Goal: Task Accomplishment & Management: Manage account settings

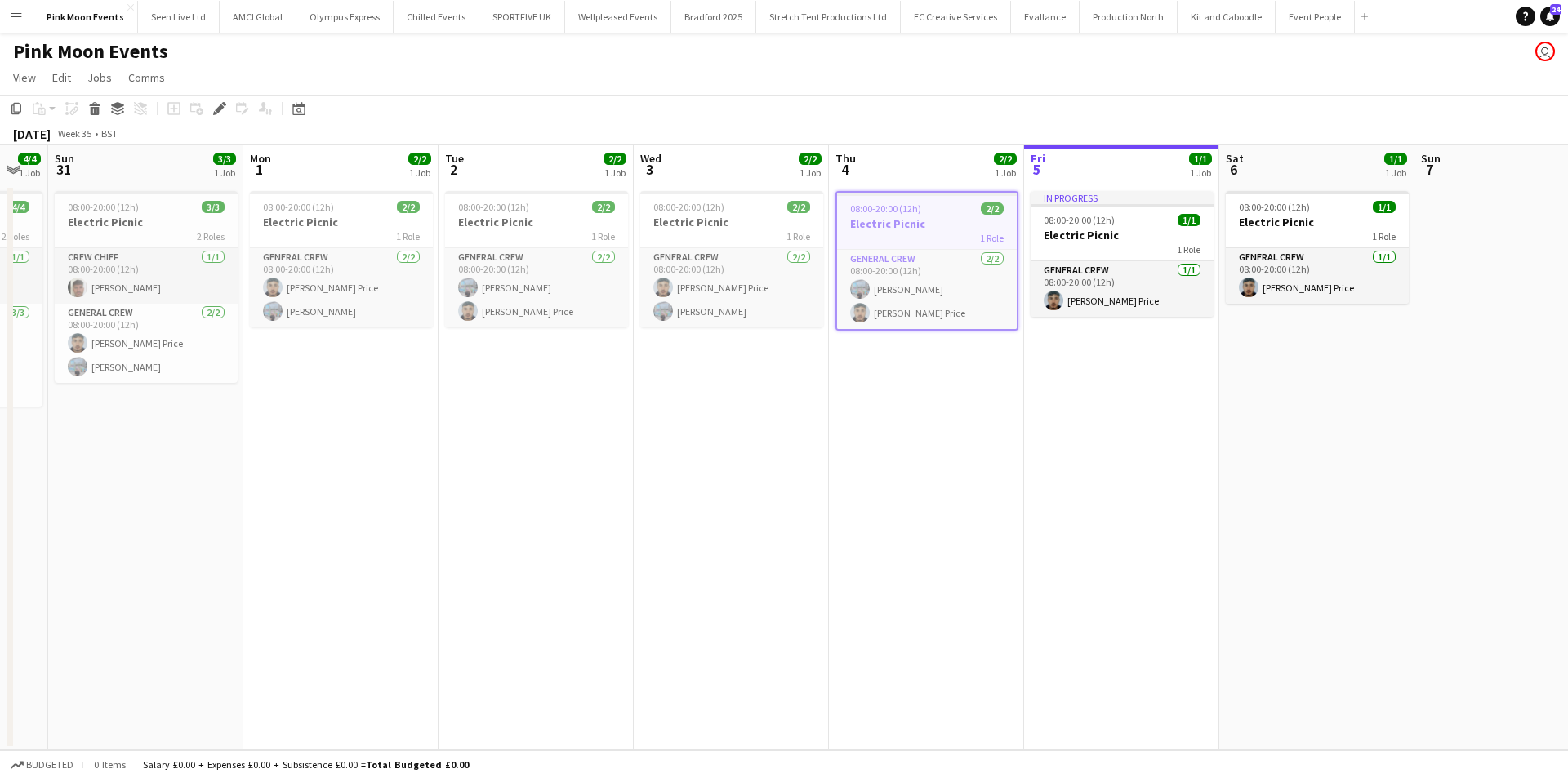
drag, startPoint x: 398, startPoint y: 495, endPoint x: 618, endPoint y: 491, distance: 220.0
click at [618, 491] on app-calendar-viewport "Fri 29 6/6 2 Jobs Sat 30 4/4 1 Job Sun 31 3/3 1 Job Mon 1 2/2 1 Job Tue 2 2/2 1…" at bounding box center [784, 447] width 1568 height 605
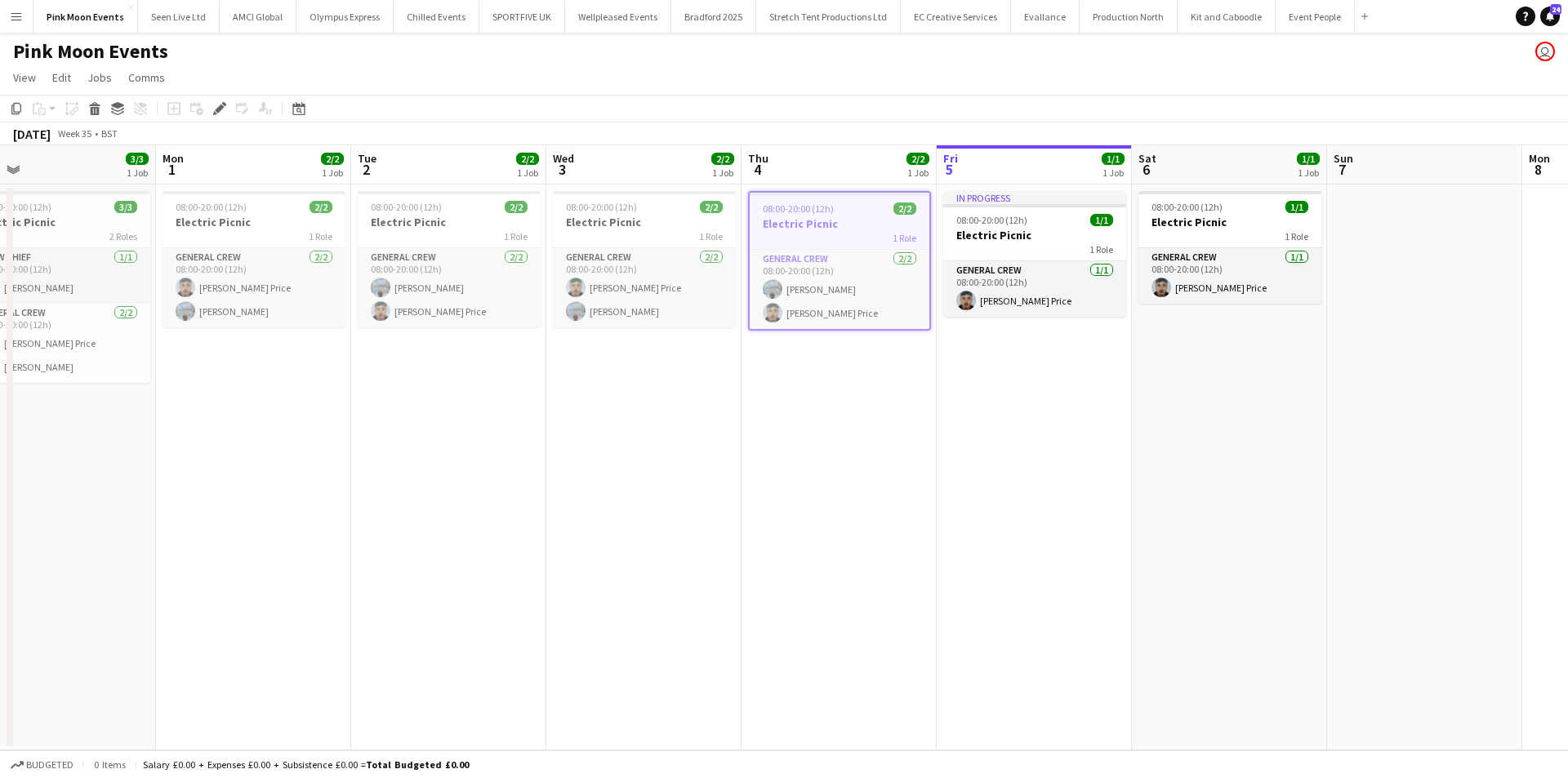
drag, startPoint x: 448, startPoint y: 582, endPoint x: 969, endPoint y: 599, distance: 521.3
click at [970, 598] on app-calendar-viewport "Fri 29 6/6 2 Jobs Sat 30 4/4 1 Job Sun 31 3/3 1 Job Mon 1 2/2 1 Job Tue 2 2/2 1…" at bounding box center [784, 447] width 1568 height 605
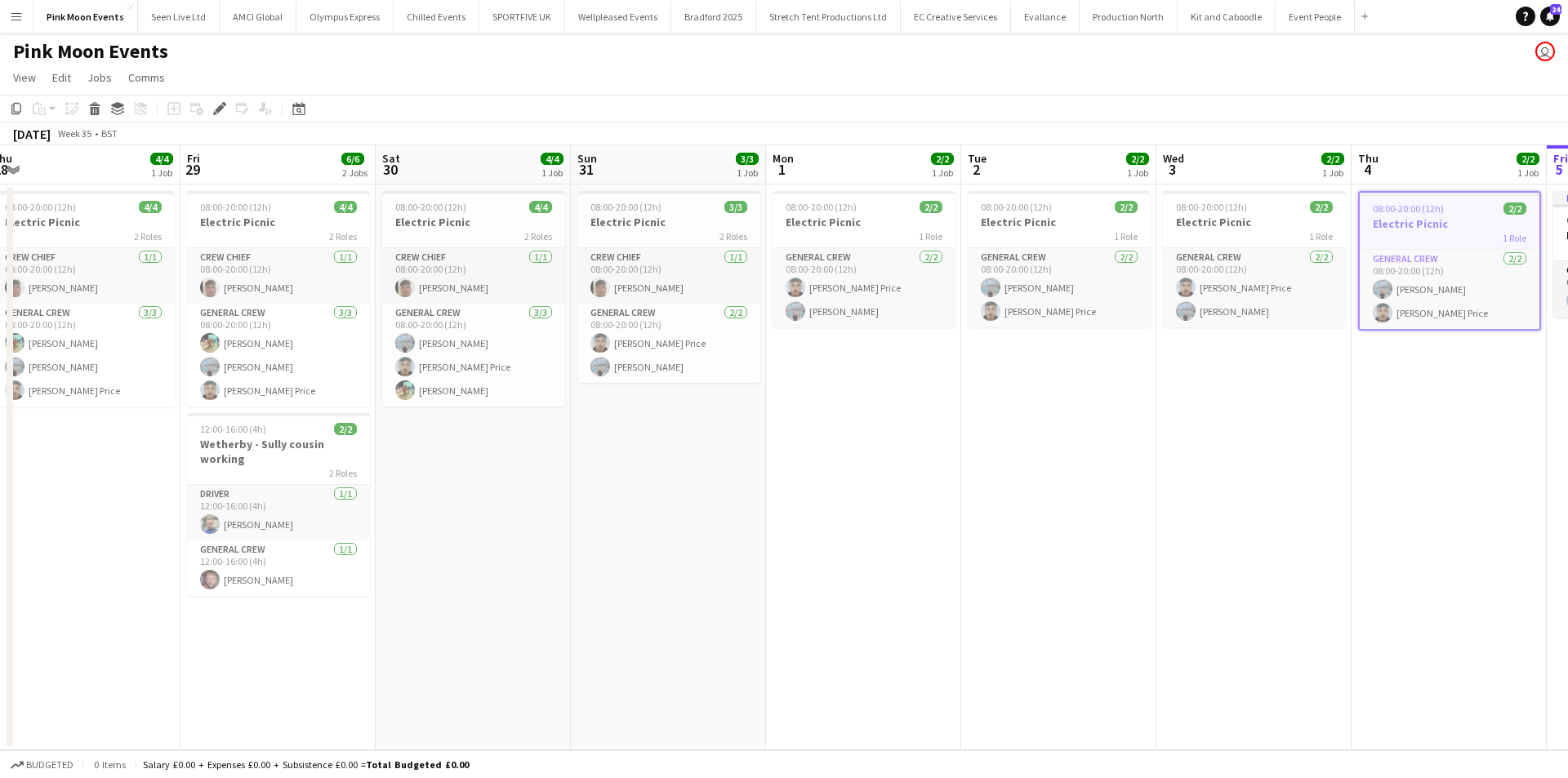
scroll to position [0, 343]
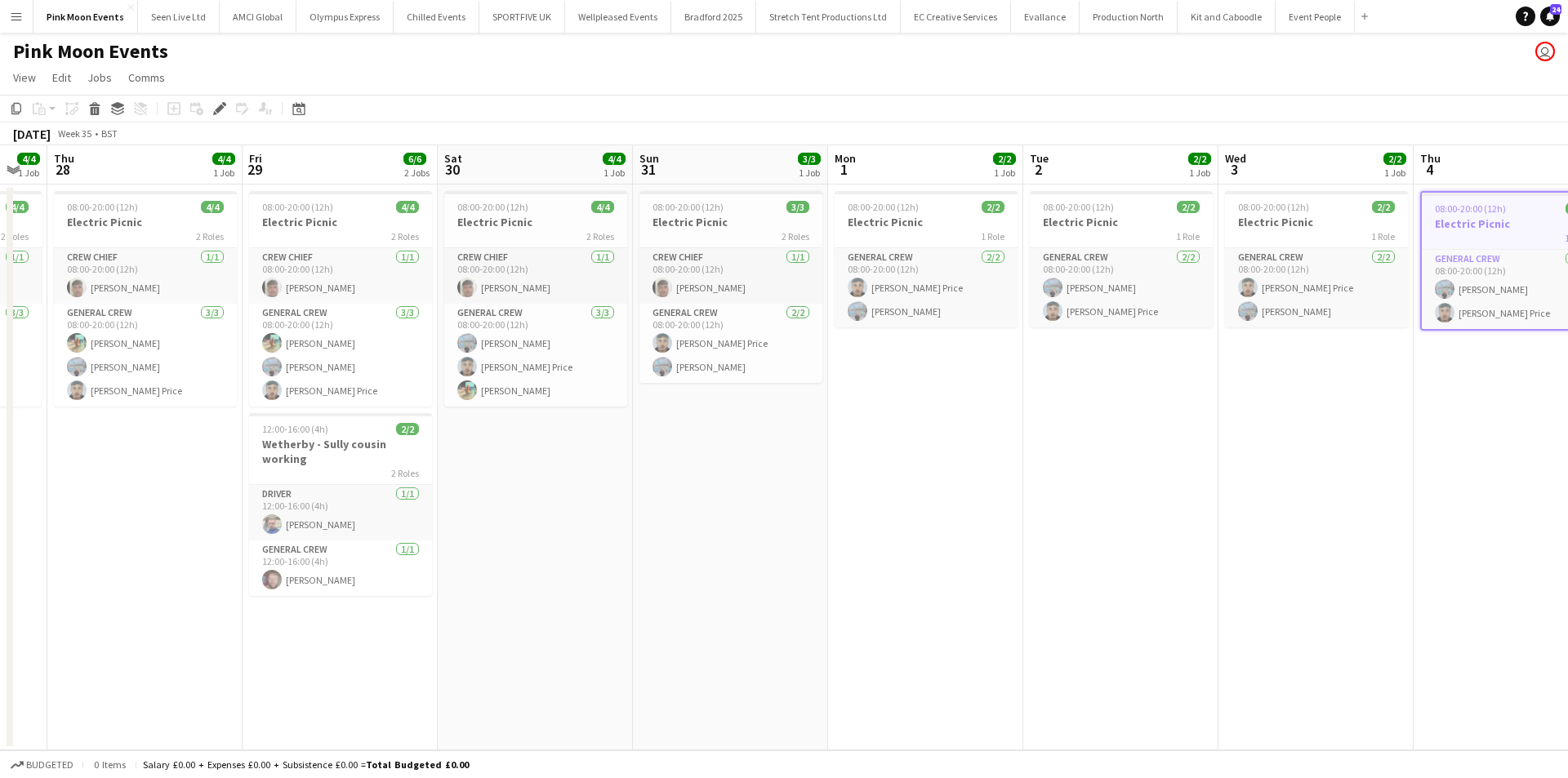
click at [576, 598] on app-calendar-viewport "Tue 26 4/4 1 Job Wed 27 4/4 1 Job Thu 28 4/4 1 Job Fri 29 6/6 2 Jobs Sat 30 4/4…" at bounding box center [784, 447] width 1568 height 605
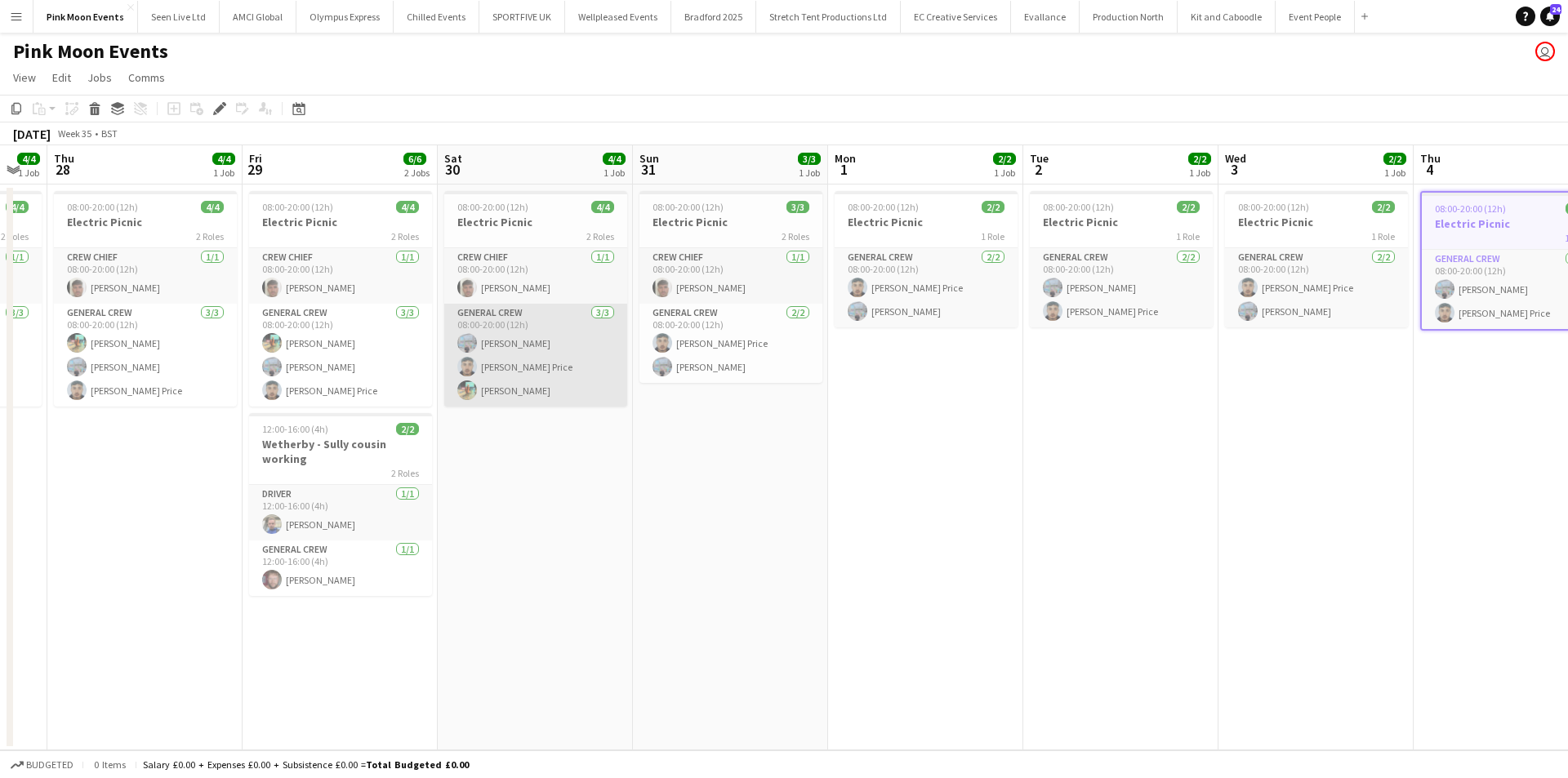
click at [506, 404] on app-card-role "General Crew [DATE] 08:00-20:00 (12h) [PERSON_NAME] [PERSON_NAME] Price [PERSON…" at bounding box center [536, 355] width 183 height 102
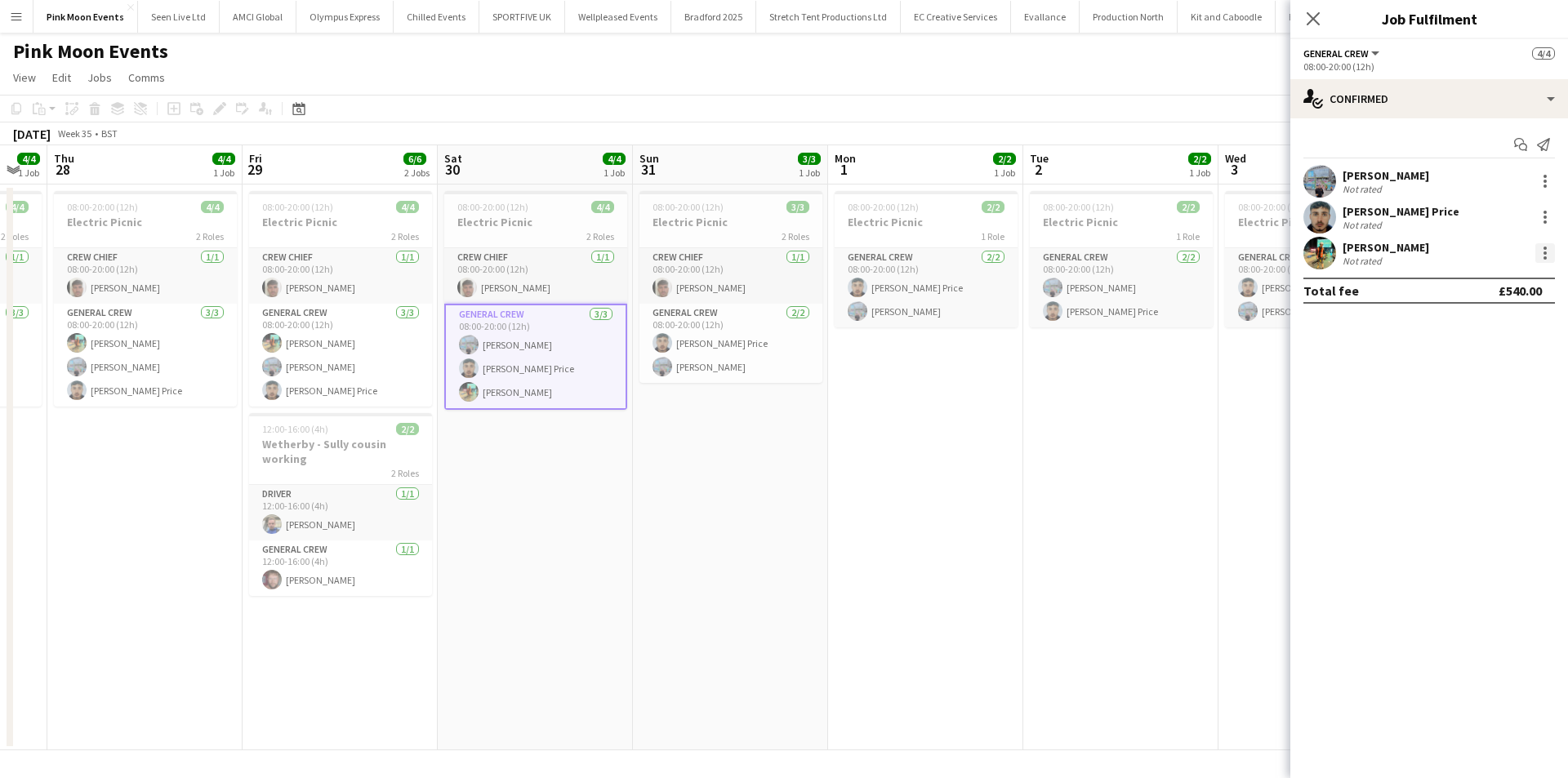
click at [1535, 259] on div at bounding box center [1545, 253] width 20 height 20
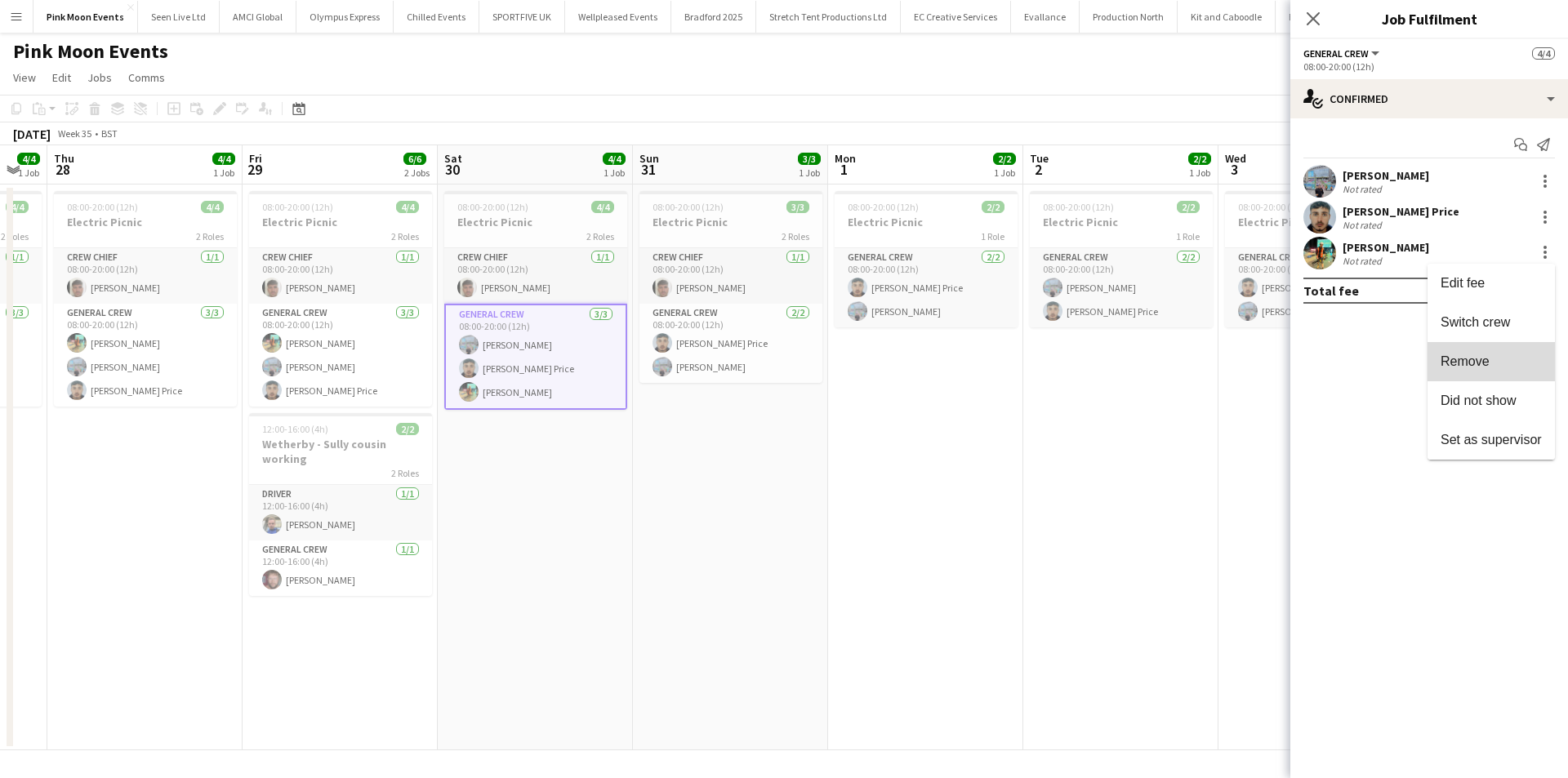
click at [1499, 379] on button "Remove" at bounding box center [1491, 361] width 127 height 39
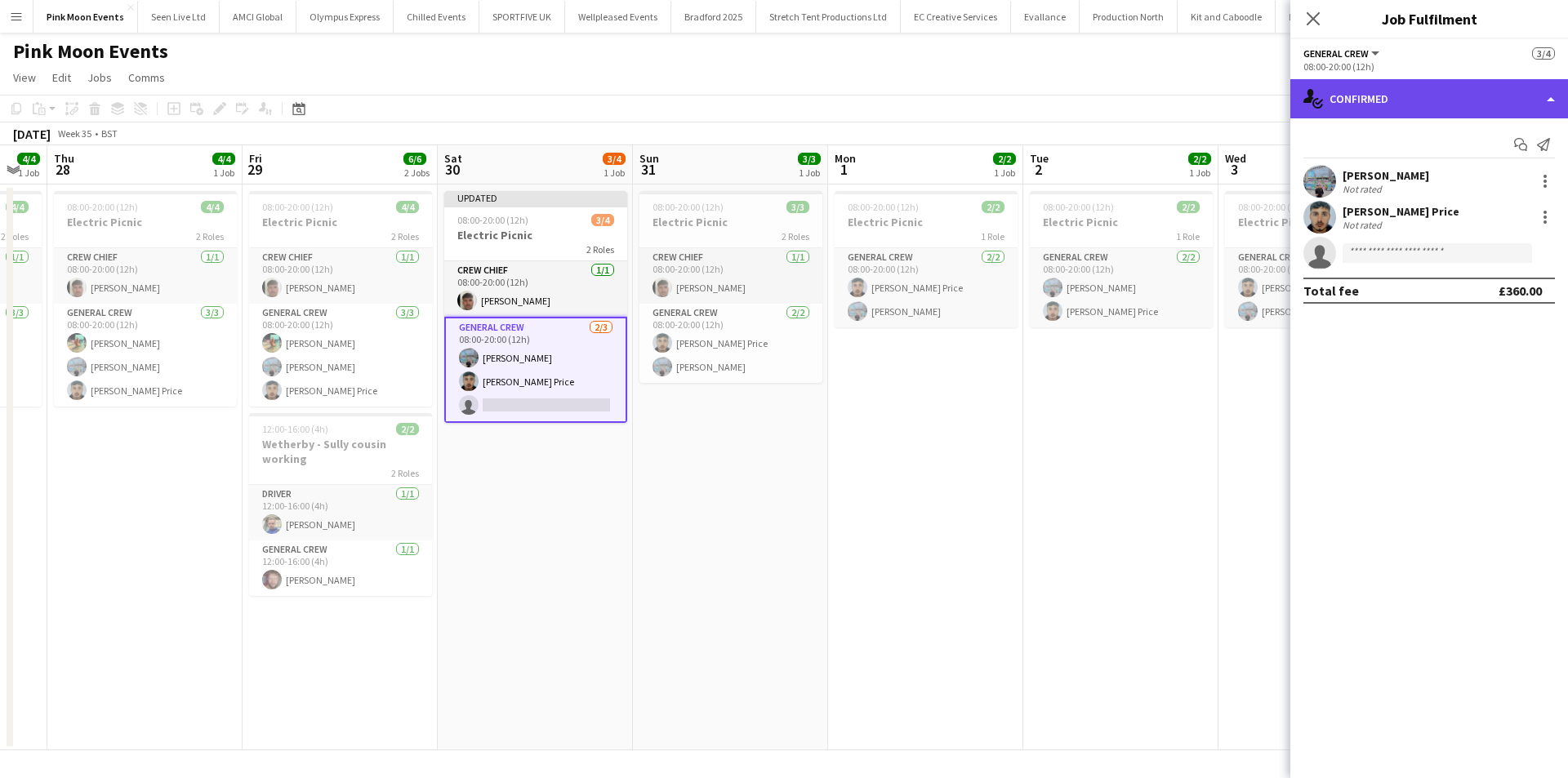
click at [1370, 101] on div "single-neutral-actions-check-2 Confirmed" at bounding box center [1429, 98] width 278 height 39
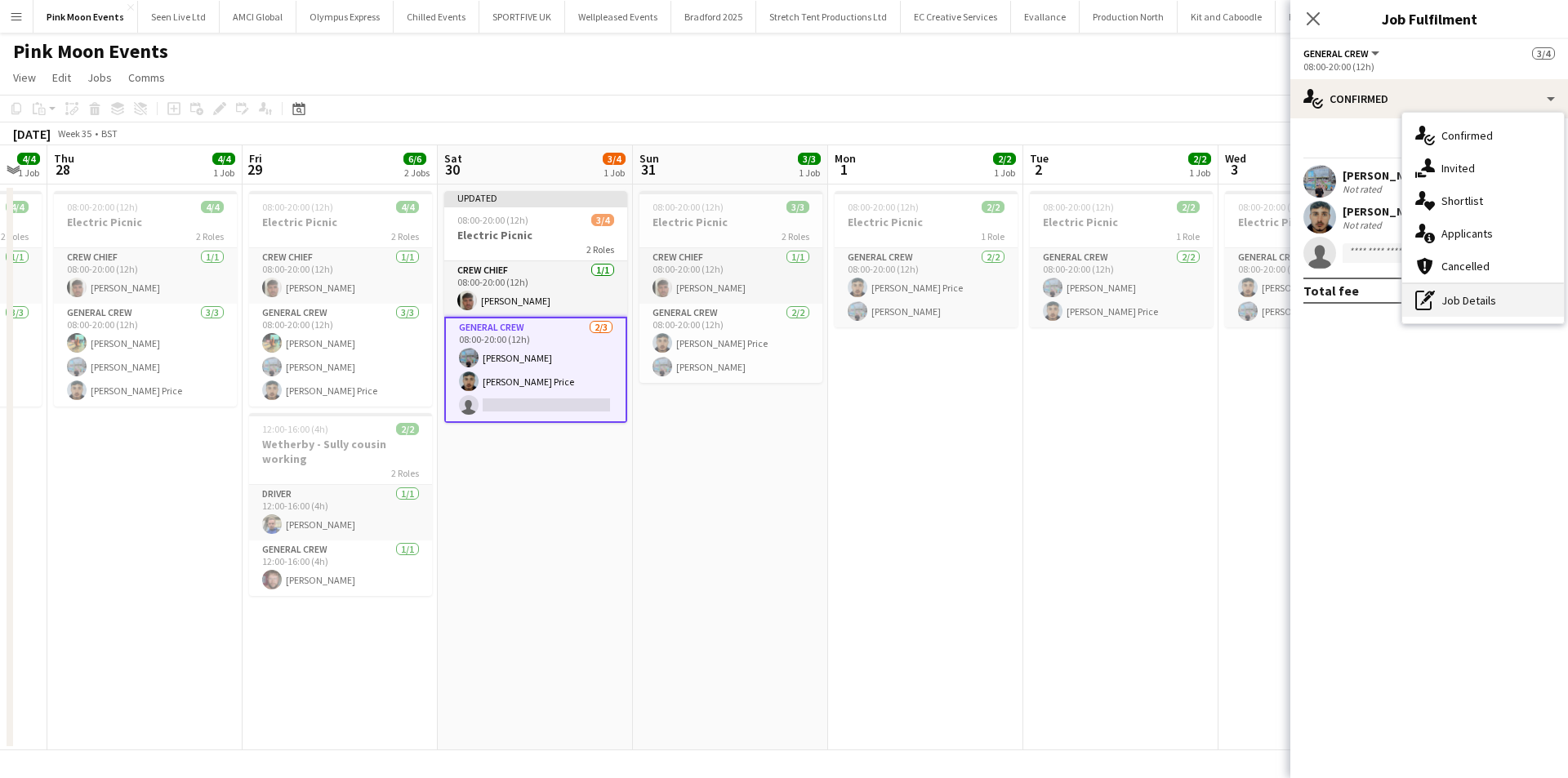
click at [1441, 312] on div "pen-write Job Details" at bounding box center [1483, 300] width 161 height 33
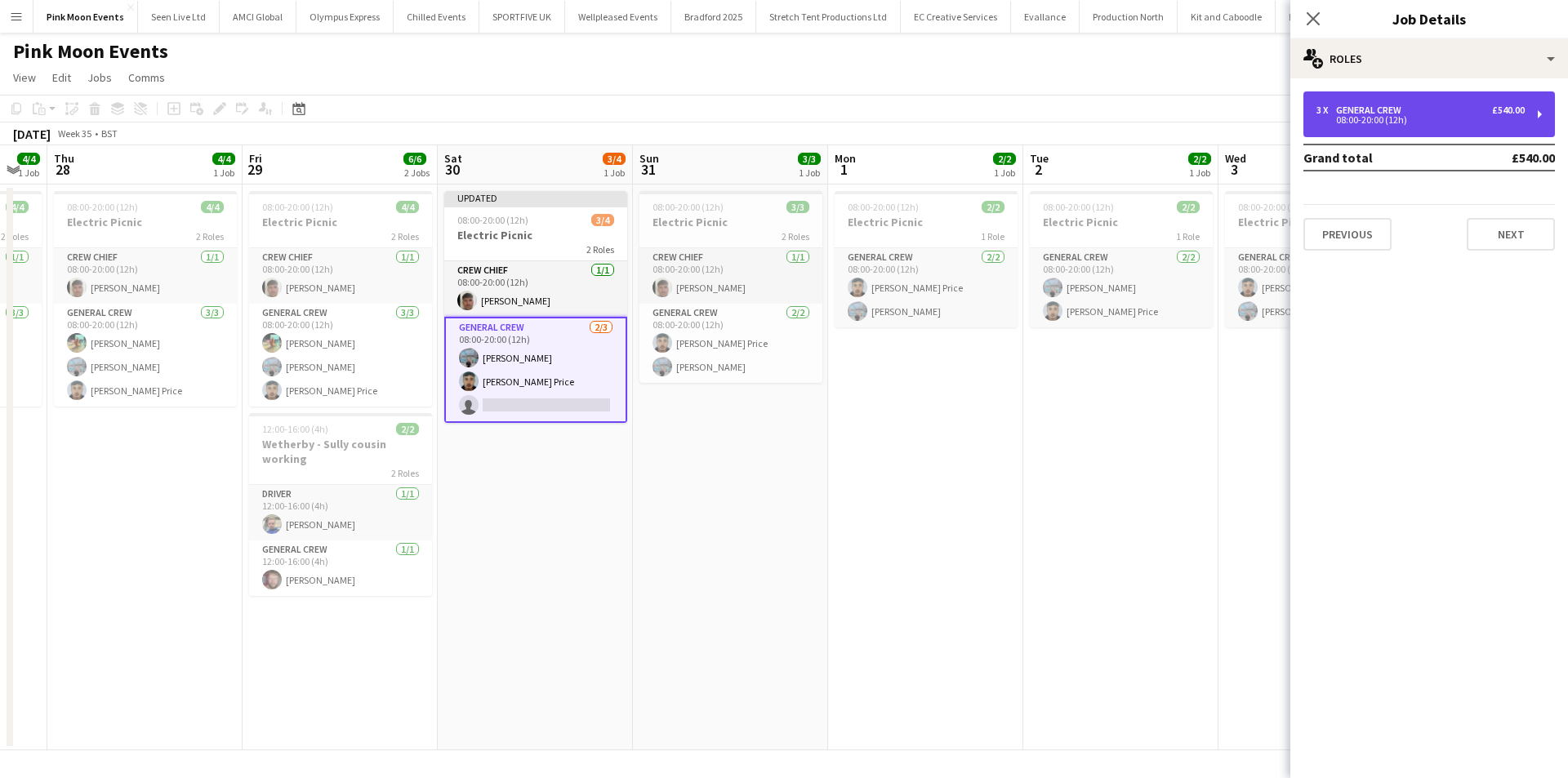
click at [1407, 127] on div "3 x General Crew £540.00 08:00-20:00 (12h)" at bounding box center [1428, 114] width 251 height 45
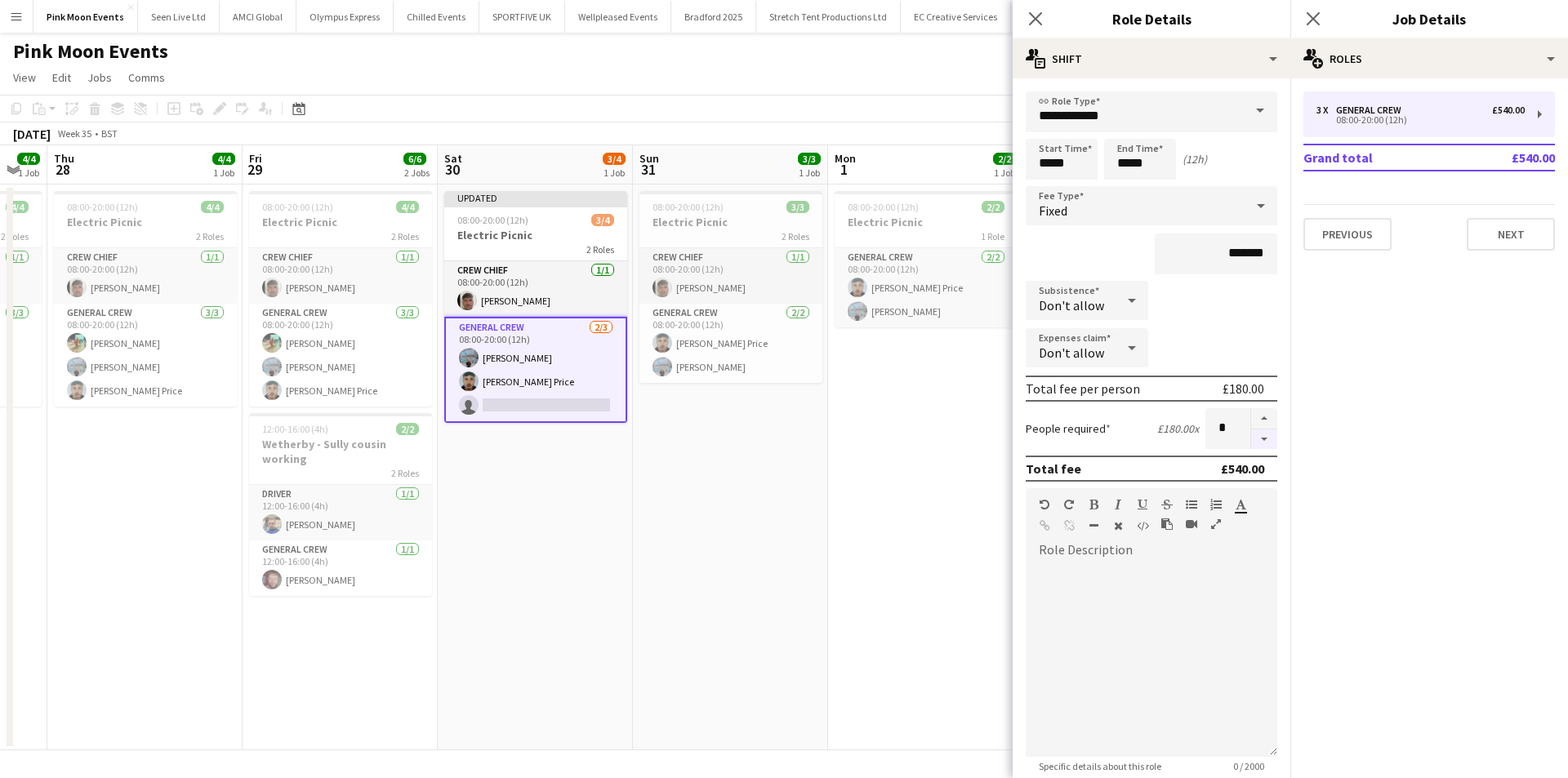
click at [1251, 442] on button "button" at bounding box center [1264, 440] width 26 height 21
type input "*"
click at [1039, 15] on icon at bounding box center [1035, 18] width 15 height 15
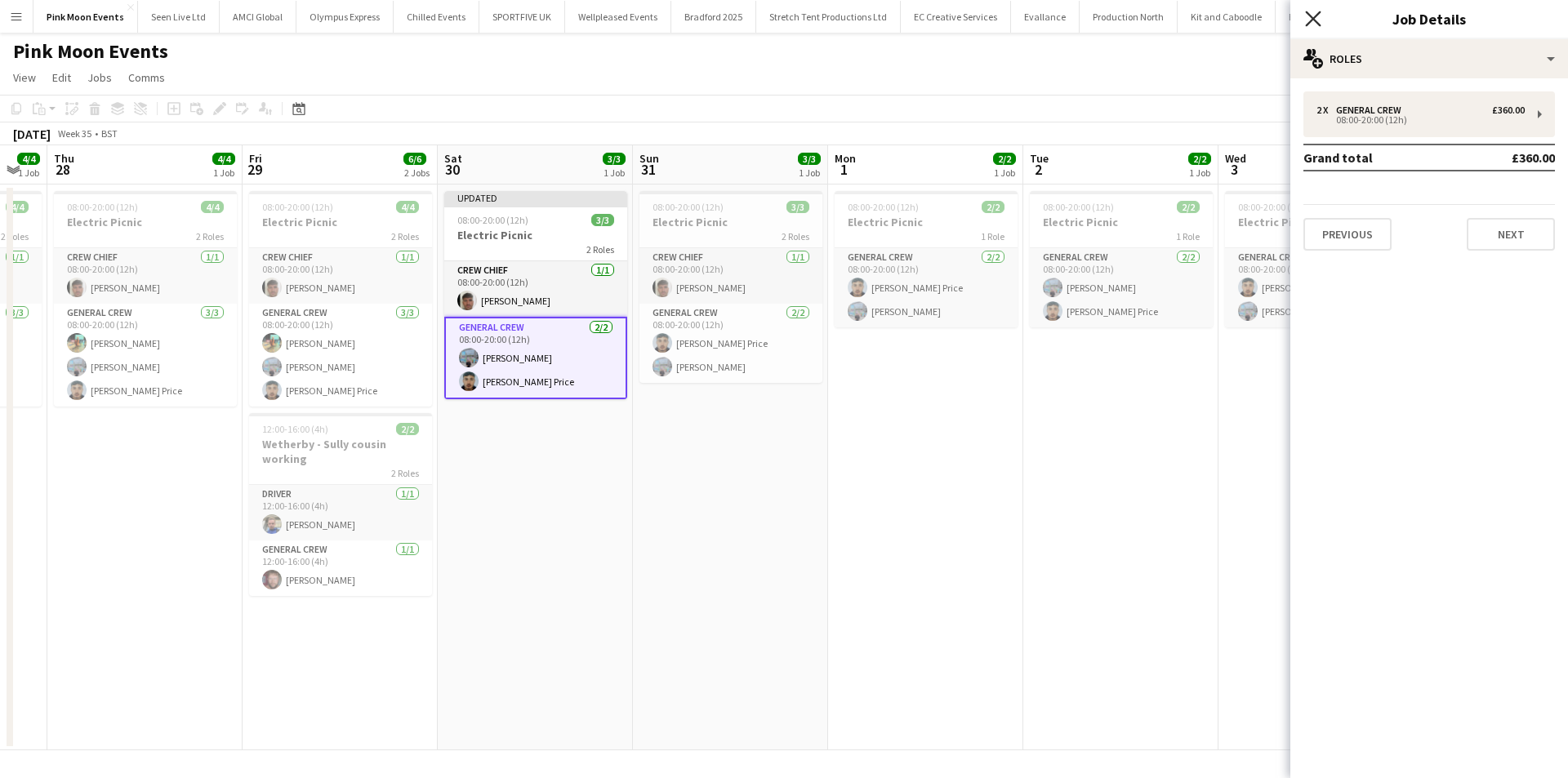
click at [1320, 12] on icon at bounding box center [1312, 18] width 15 height 15
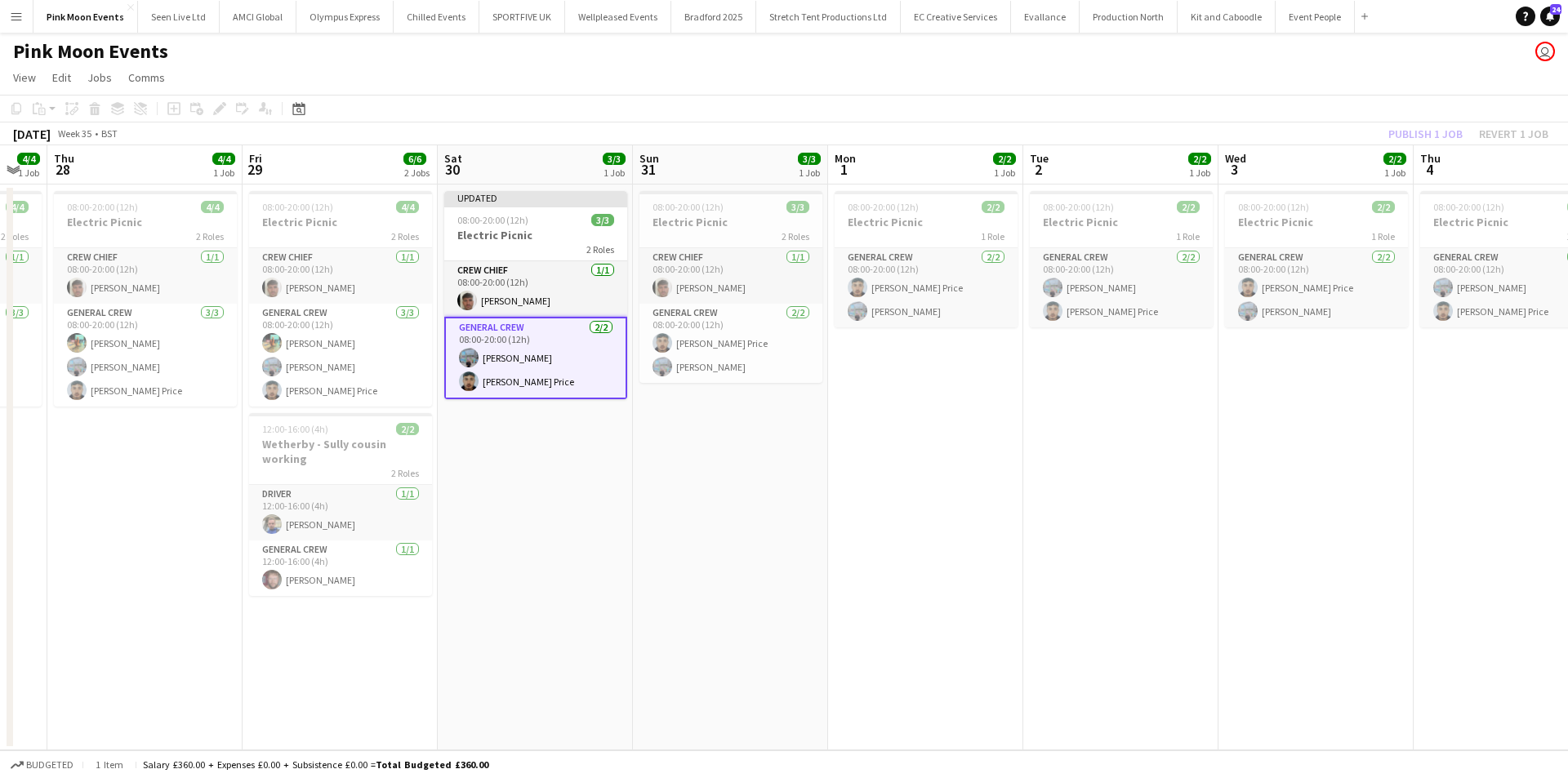
click at [1422, 122] on app-toolbar "Copy Paste Paste Ctrl+V Paste with crew Ctrl+Shift+V Paste linked Job [GEOGRAPH…" at bounding box center [784, 108] width 1568 height 28
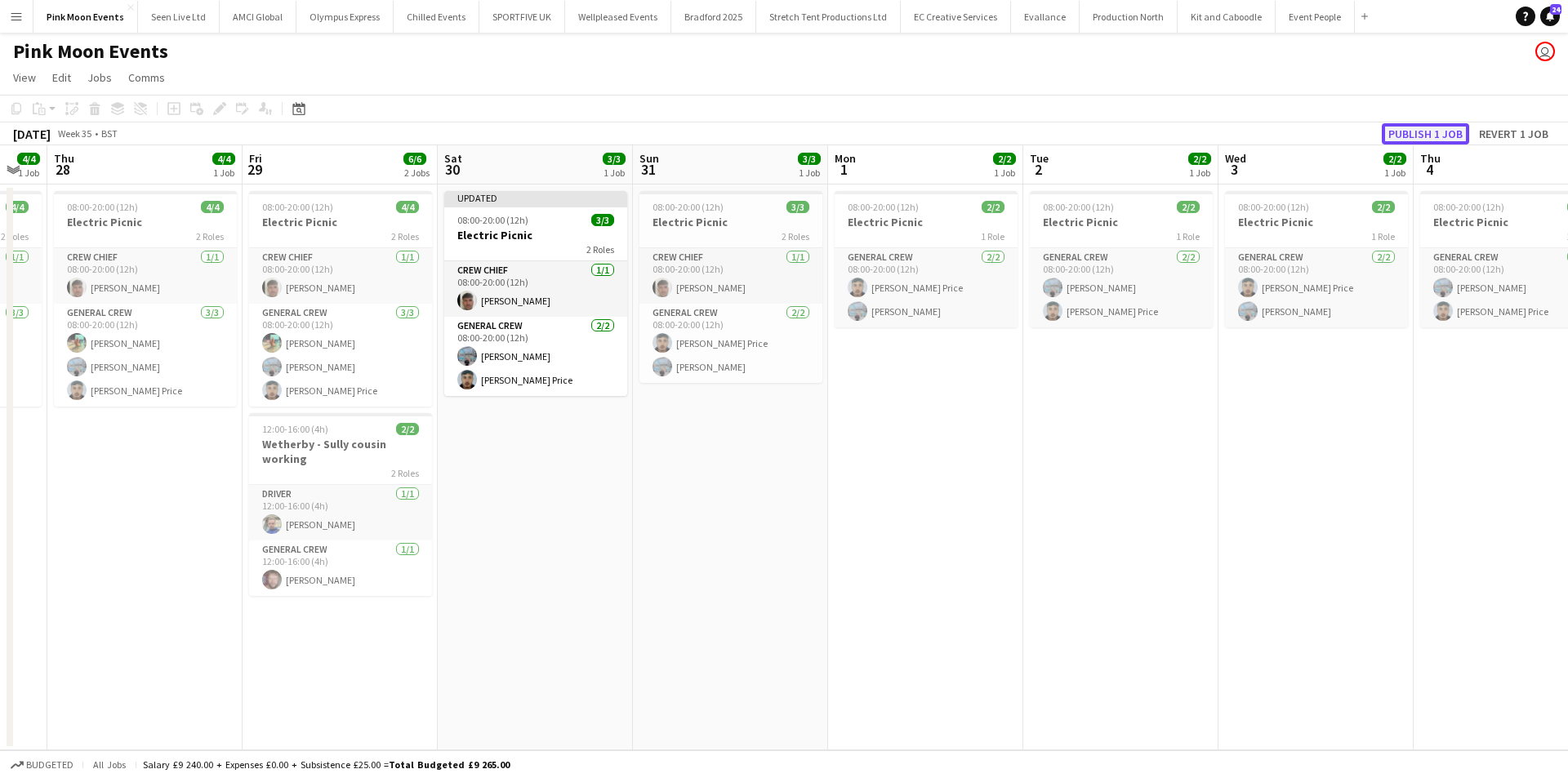
click at [1419, 140] on button "Publish 1 job" at bounding box center [1426, 133] width 87 height 21
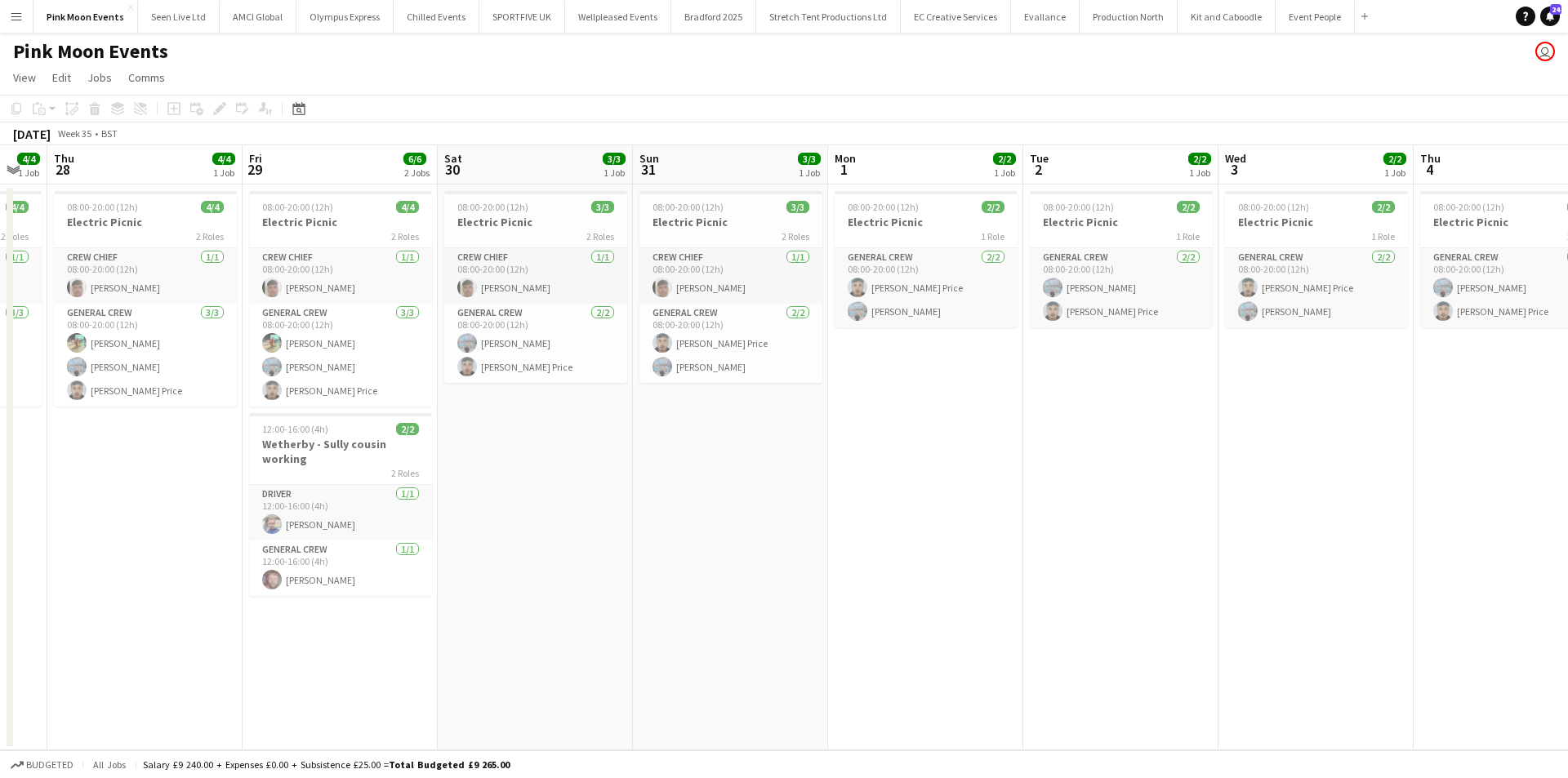
click at [20, 29] on button "Menu" at bounding box center [16, 16] width 33 height 33
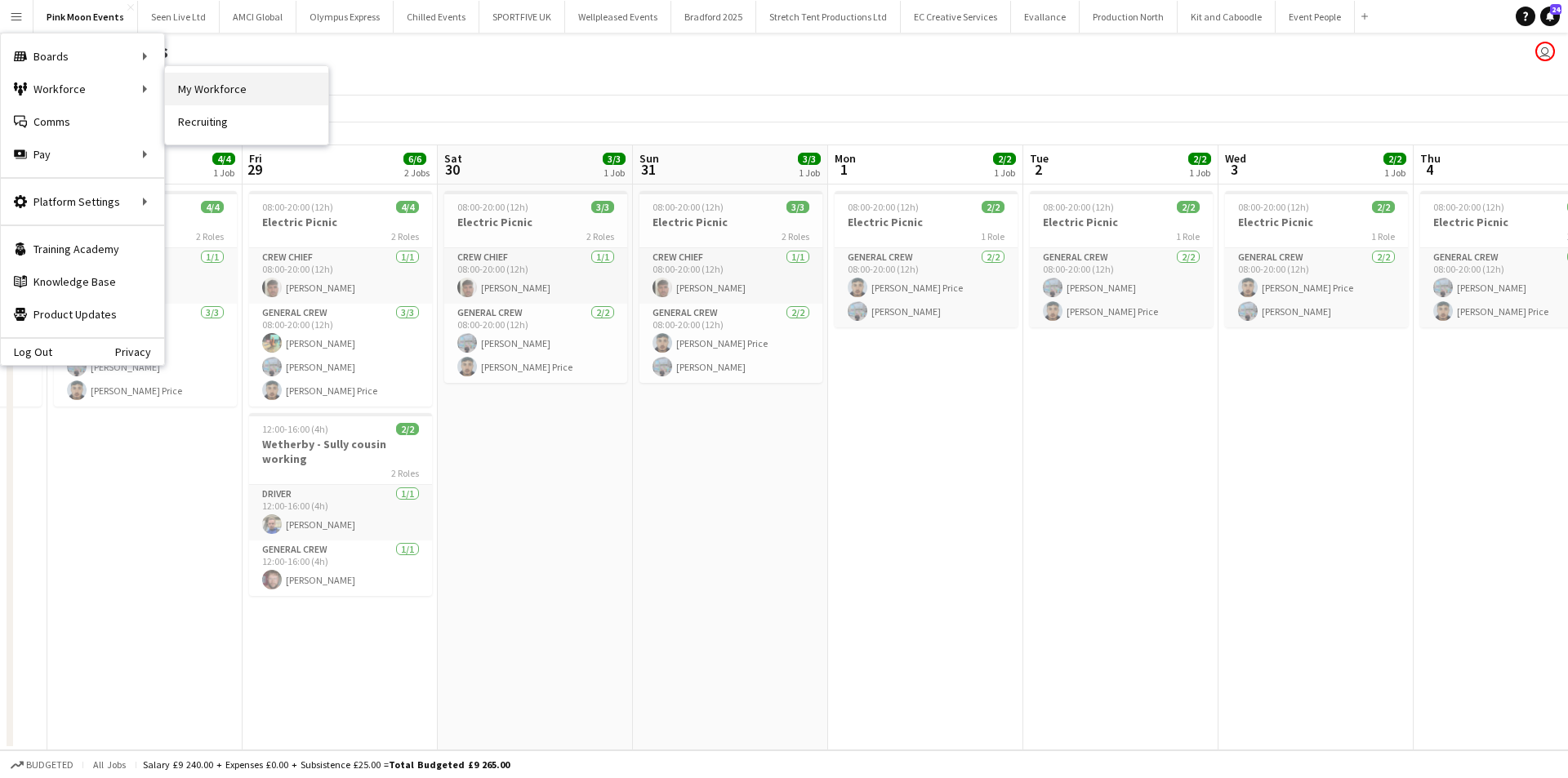
click at [213, 87] on link "My Workforce" at bounding box center [247, 89] width 163 height 33
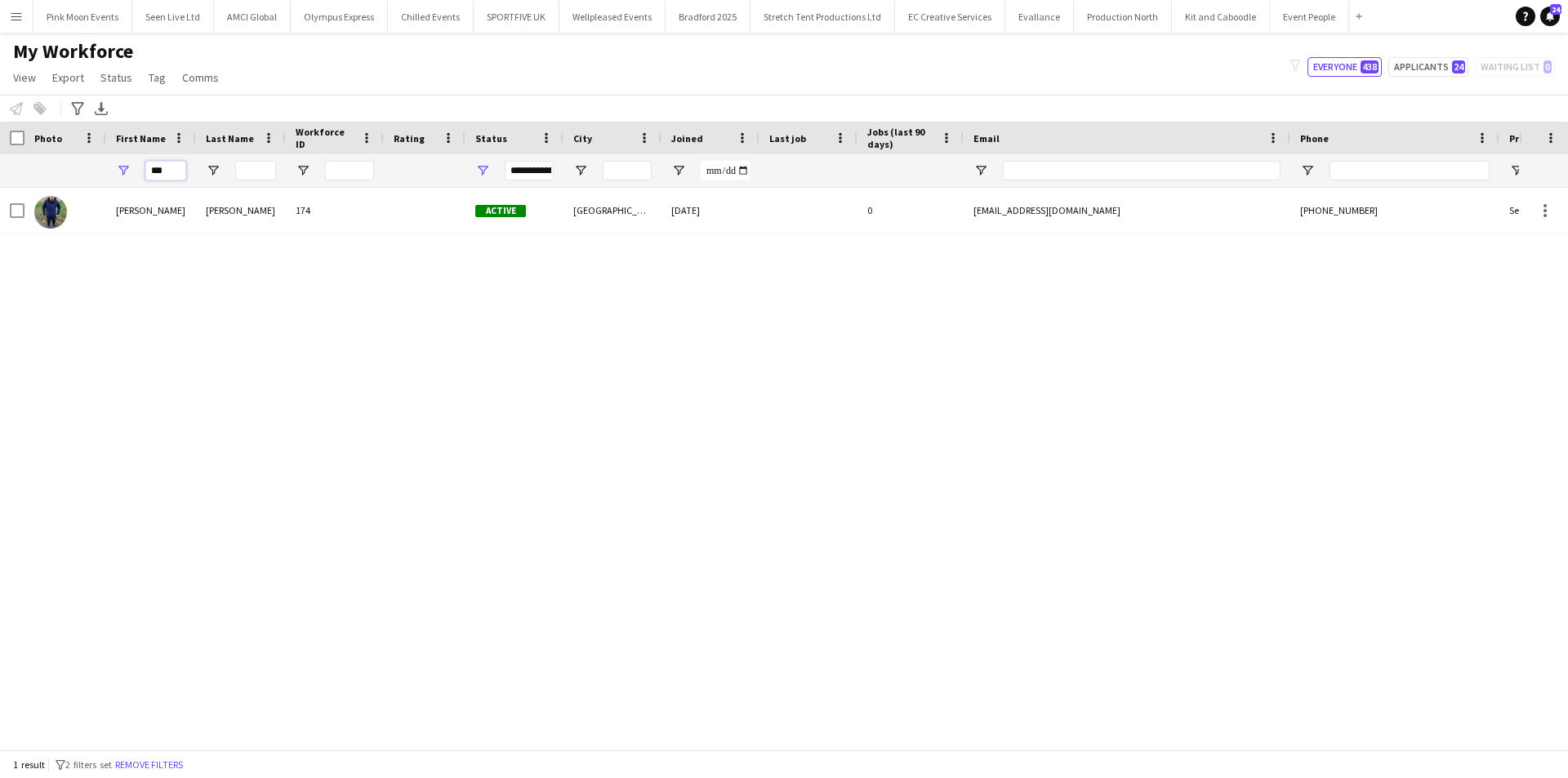
drag, startPoint x: 174, startPoint y: 165, endPoint x: 87, endPoint y: 170, distance: 87.1
click at [87, 170] on div "***" at bounding box center [885, 170] width 1770 height 33
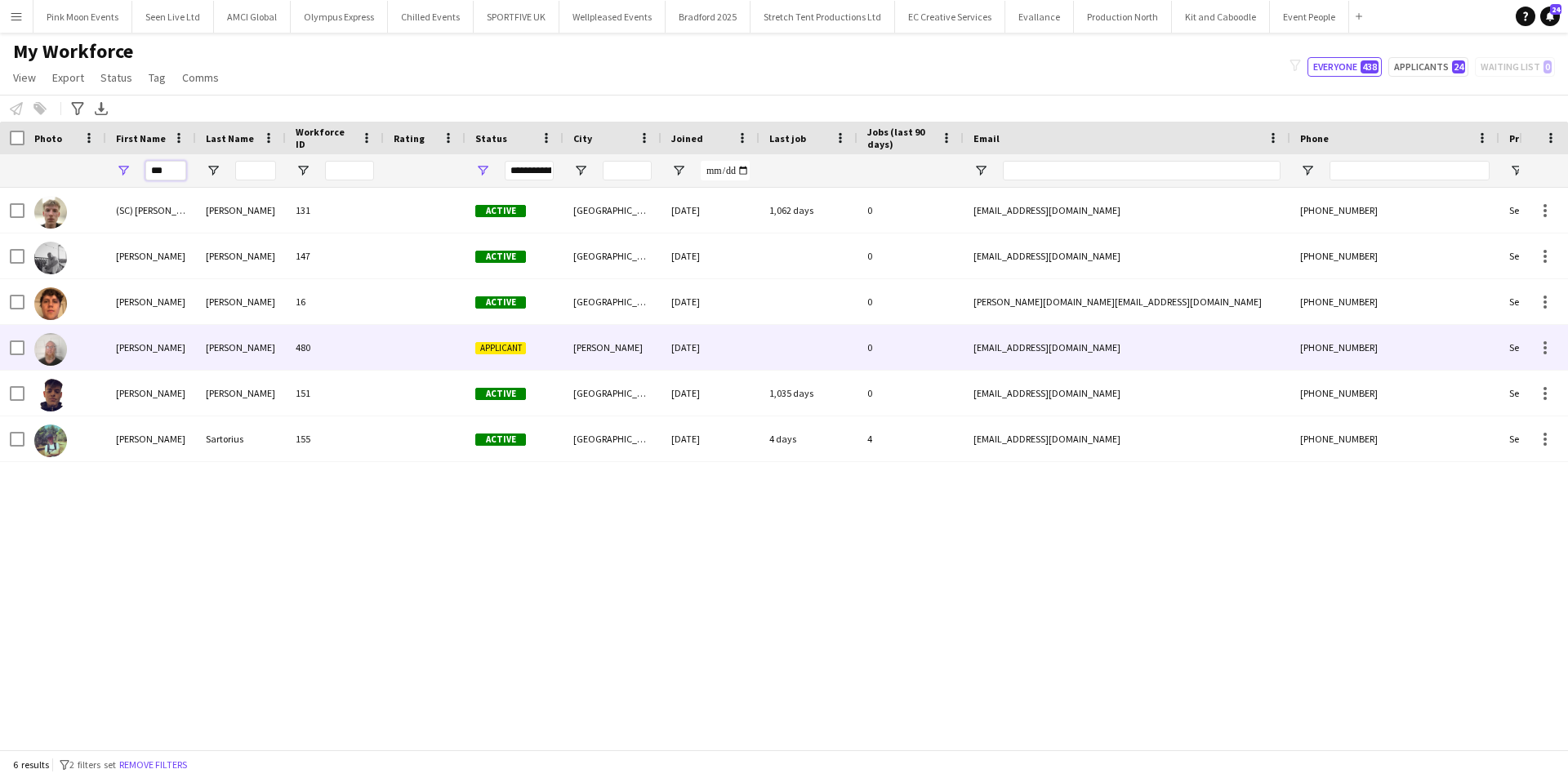
type input "***"
drag, startPoint x: 242, startPoint y: 365, endPoint x: 243, endPoint y: 356, distance: 9.1
click at [242, 364] on div "[PERSON_NAME]" at bounding box center [240, 347] width 90 height 45
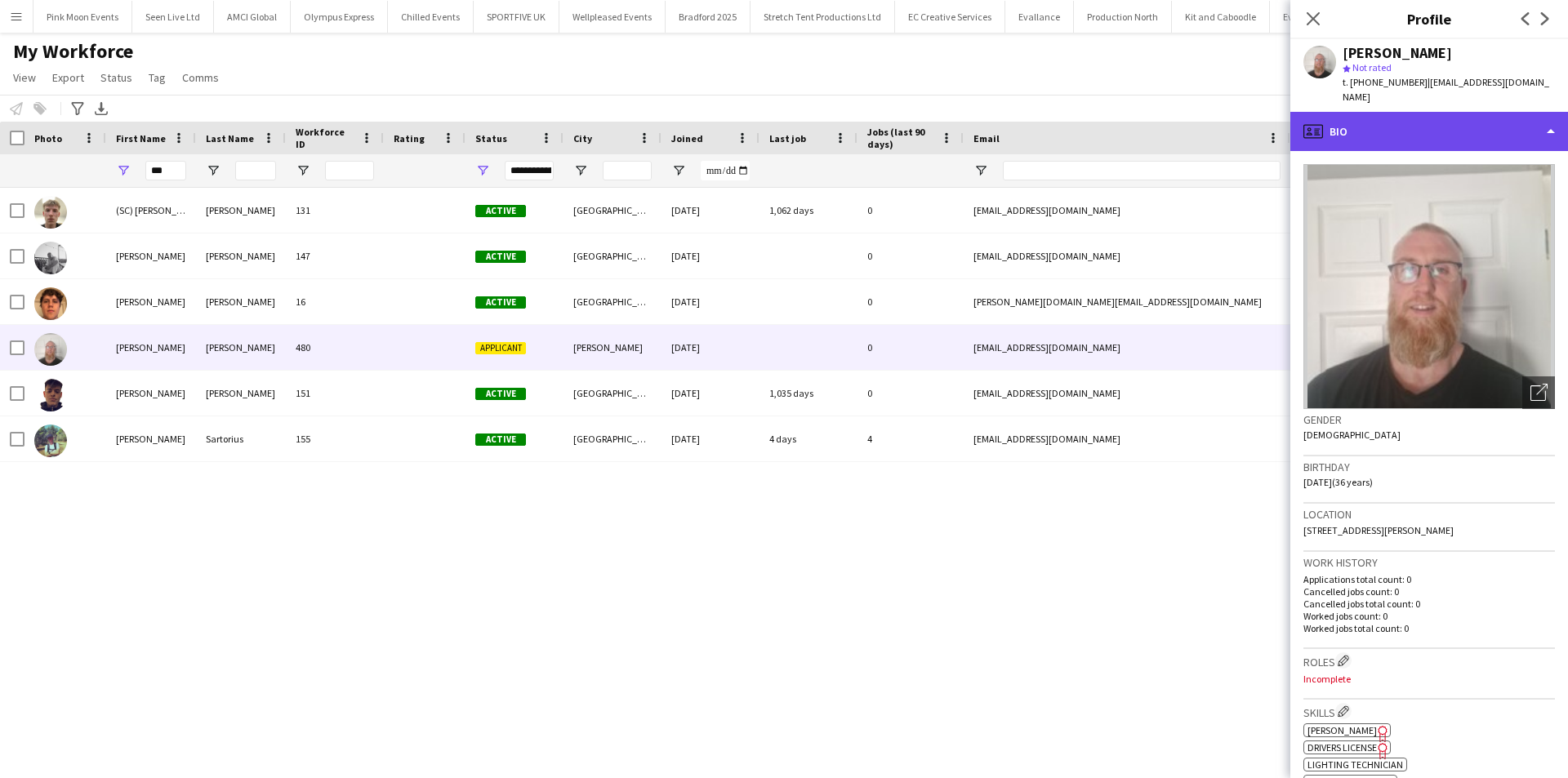
click at [1448, 135] on div "profile Bio" at bounding box center [1429, 131] width 278 height 39
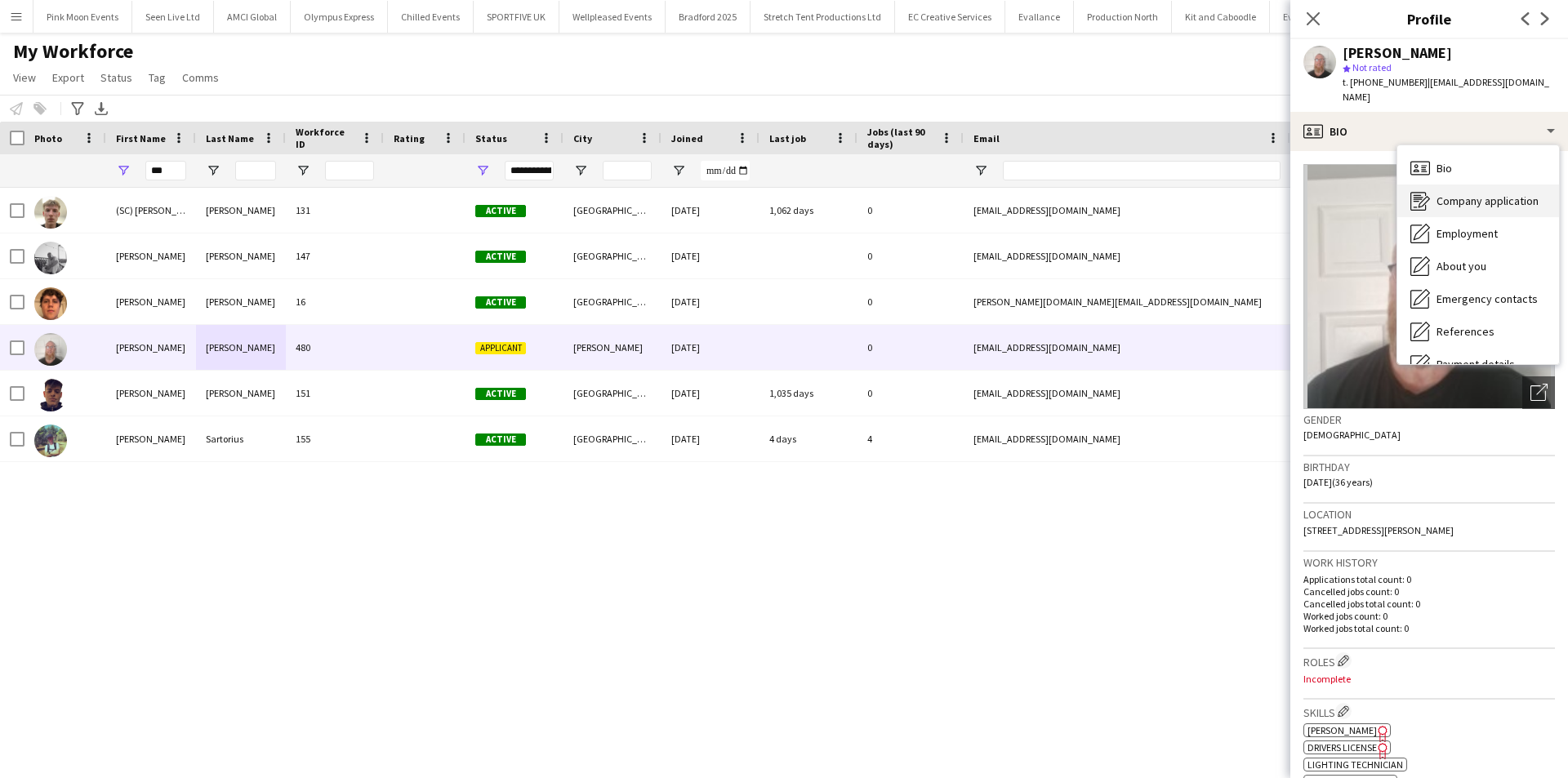
click at [1495, 193] on span "Company application" at bounding box center [1487, 200] width 102 height 15
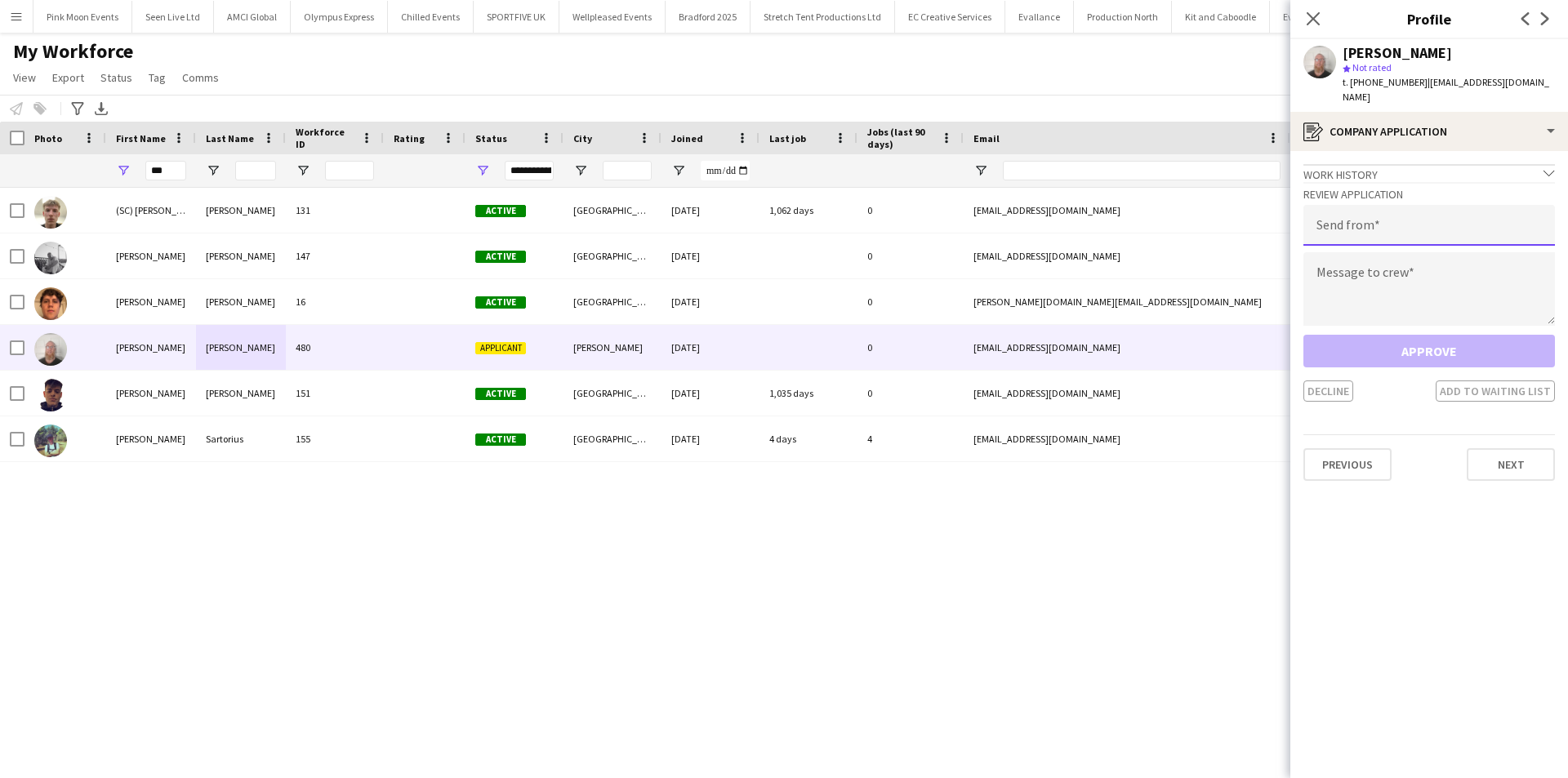
click at [1400, 206] on input "email" at bounding box center [1428, 225] width 251 height 41
type input "**********"
click at [1392, 268] on textarea at bounding box center [1428, 288] width 251 height 73
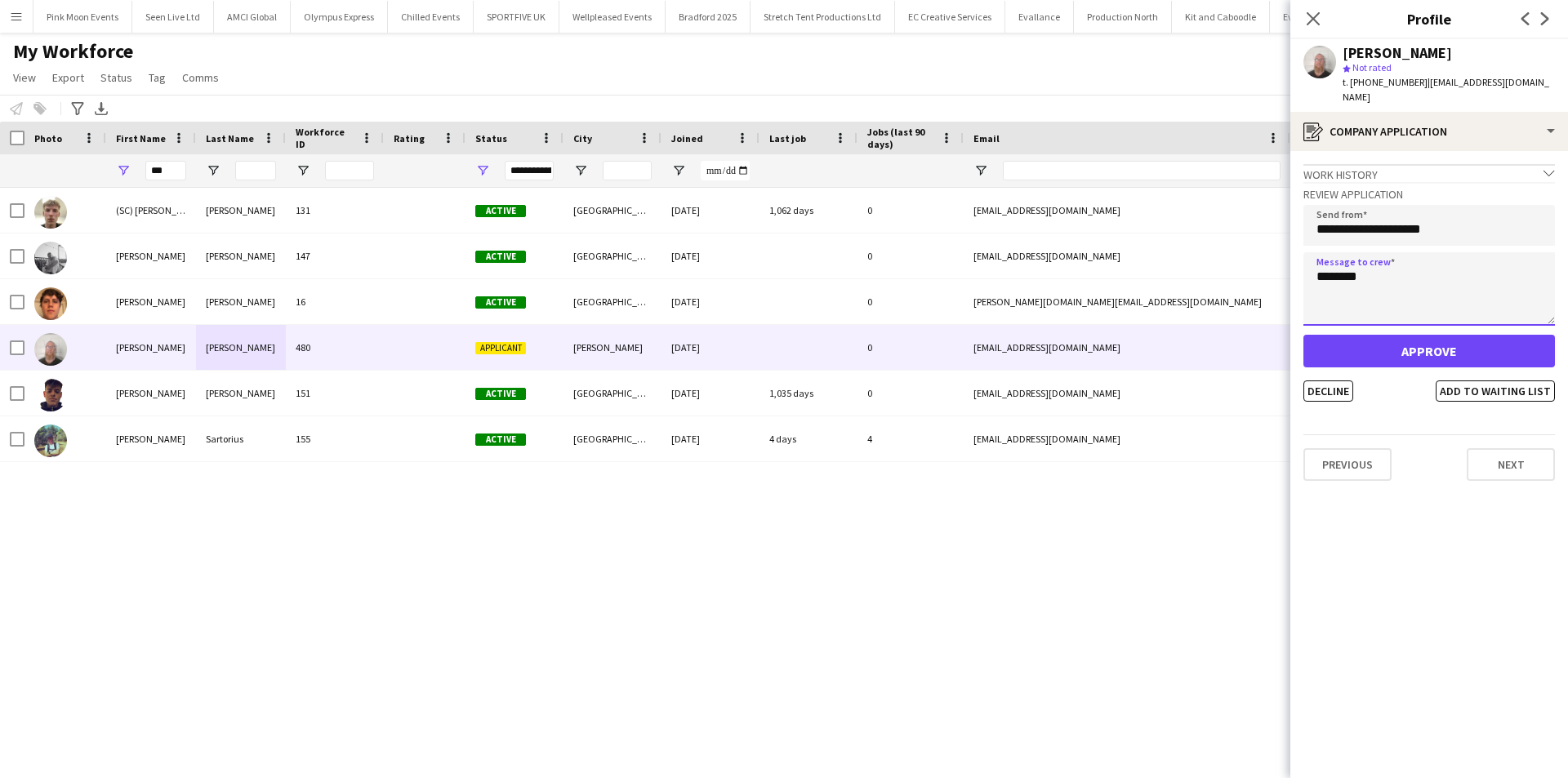
type textarea "********"
click at [1408, 335] on button "Approve" at bounding box center [1428, 351] width 251 height 33
